Goal: Find specific fact: Find contact information

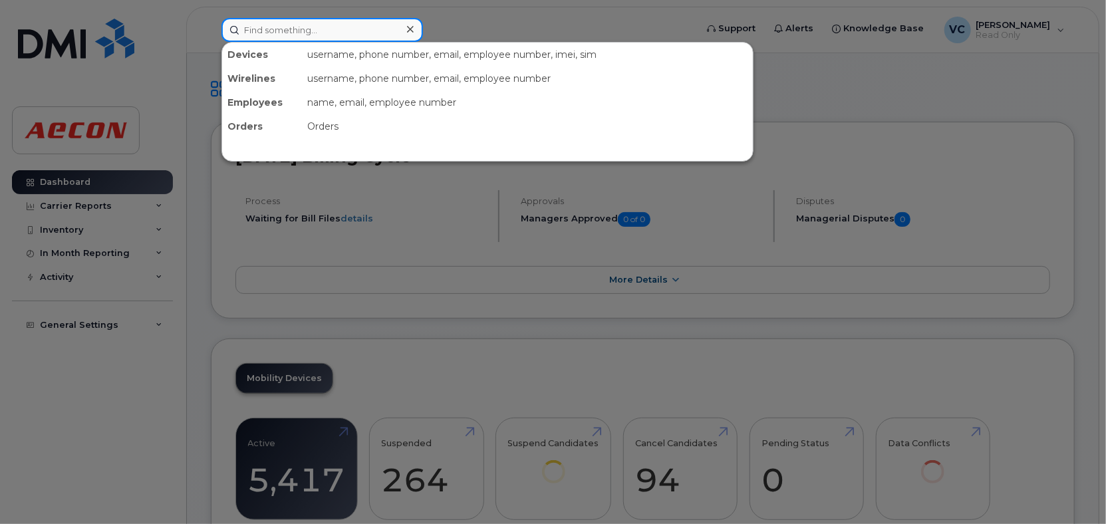
click at [319, 28] on input at bounding box center [323, 30] width 202 height 24
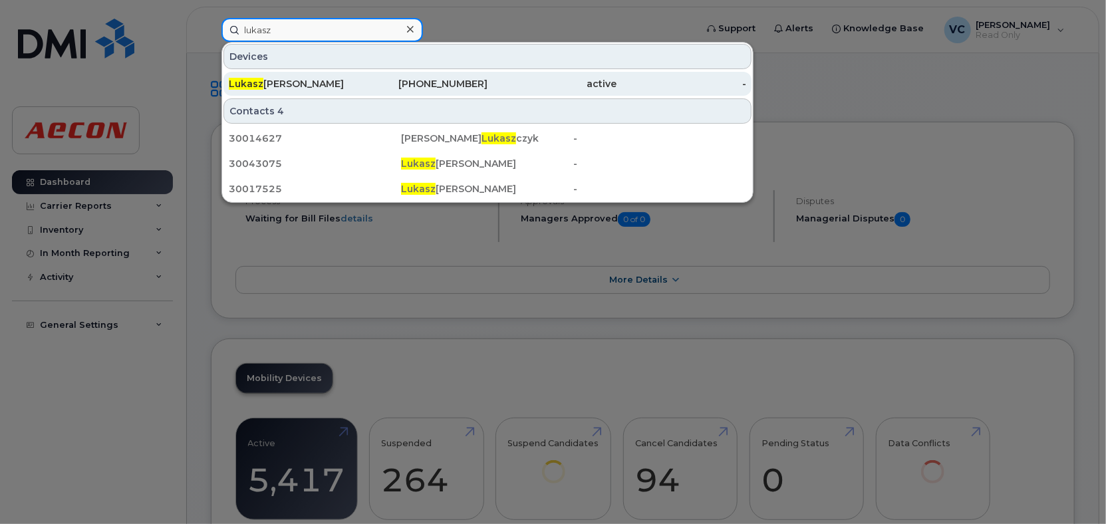
type input "lukasz"
click at [325, 83] on div "[PERSON_NAME]" at bounding box center [294, 83] width 130 height 13
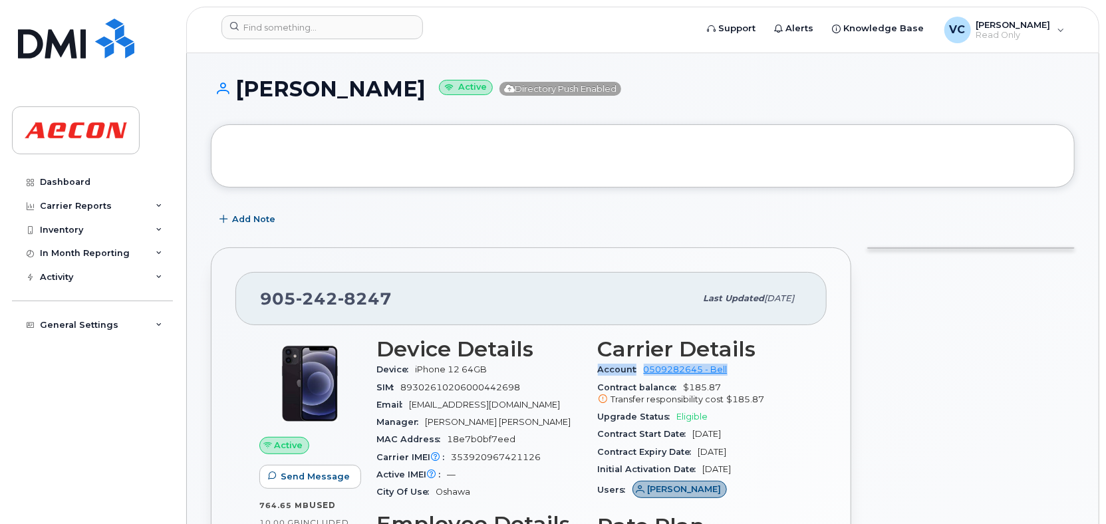
drag, startPoint x: 596, startPoint y: 372, endPoint x: 743, endPoint y: 365, distance: 146.5
copy div "Account 0509282645 - Bell"
